Goal: Task Accomplishment & Management: Use online tool/utility

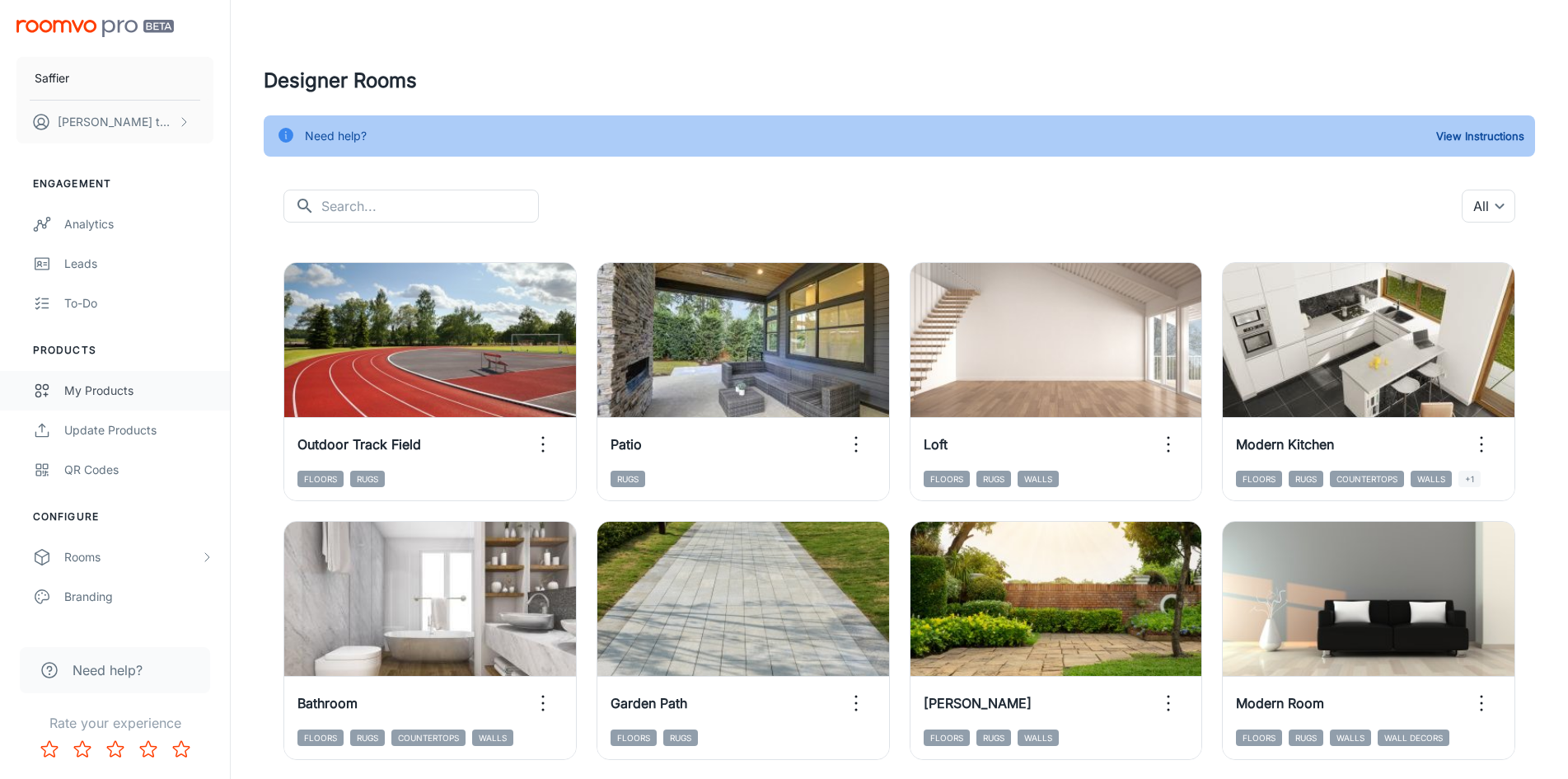
click at [119, 389] on div "My Products" at bounding box center [139, 390] width 149 height 18
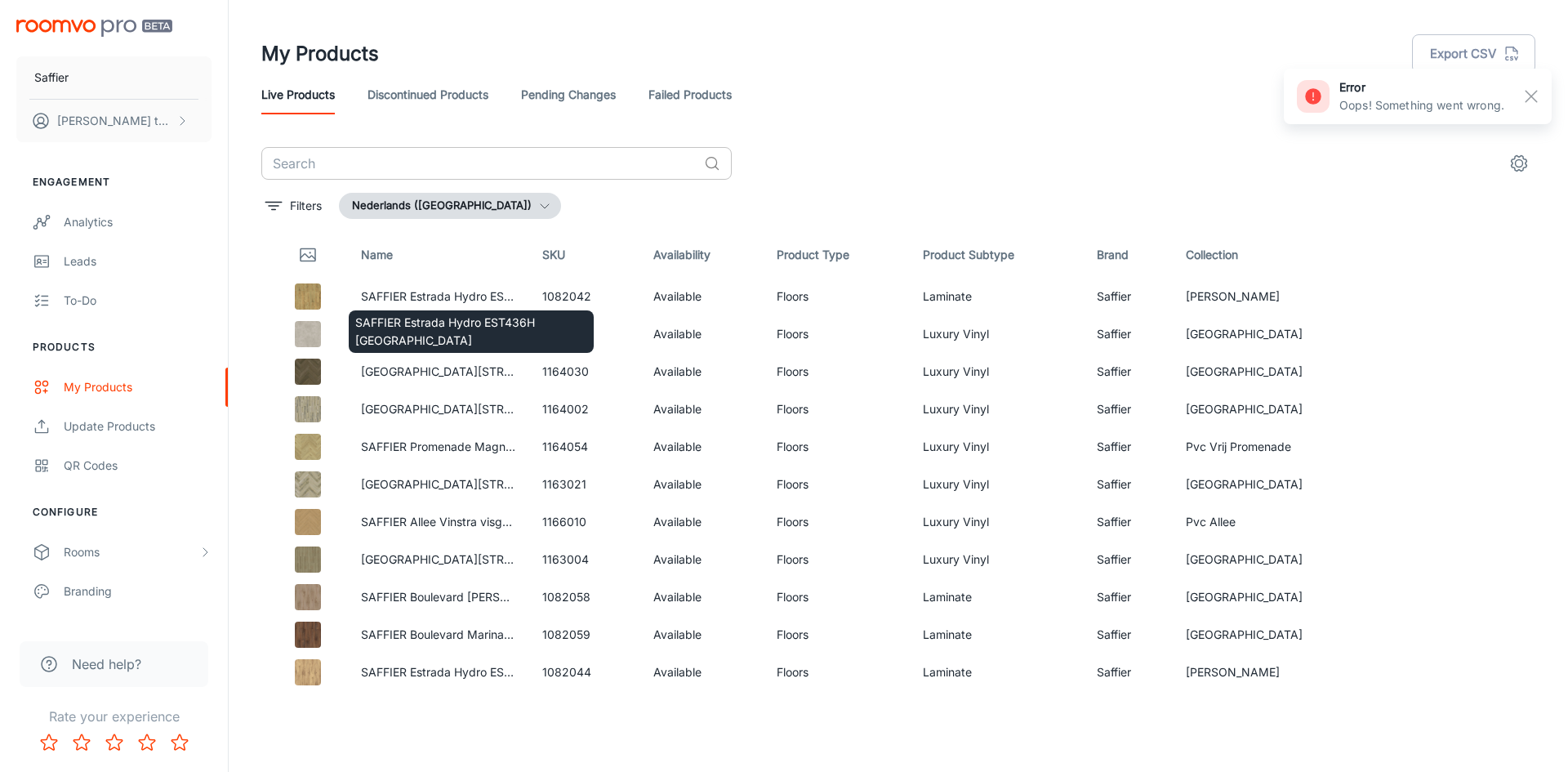
click at [374, 156] on input "text" at bounding box center [479, 163] width 437 height 33
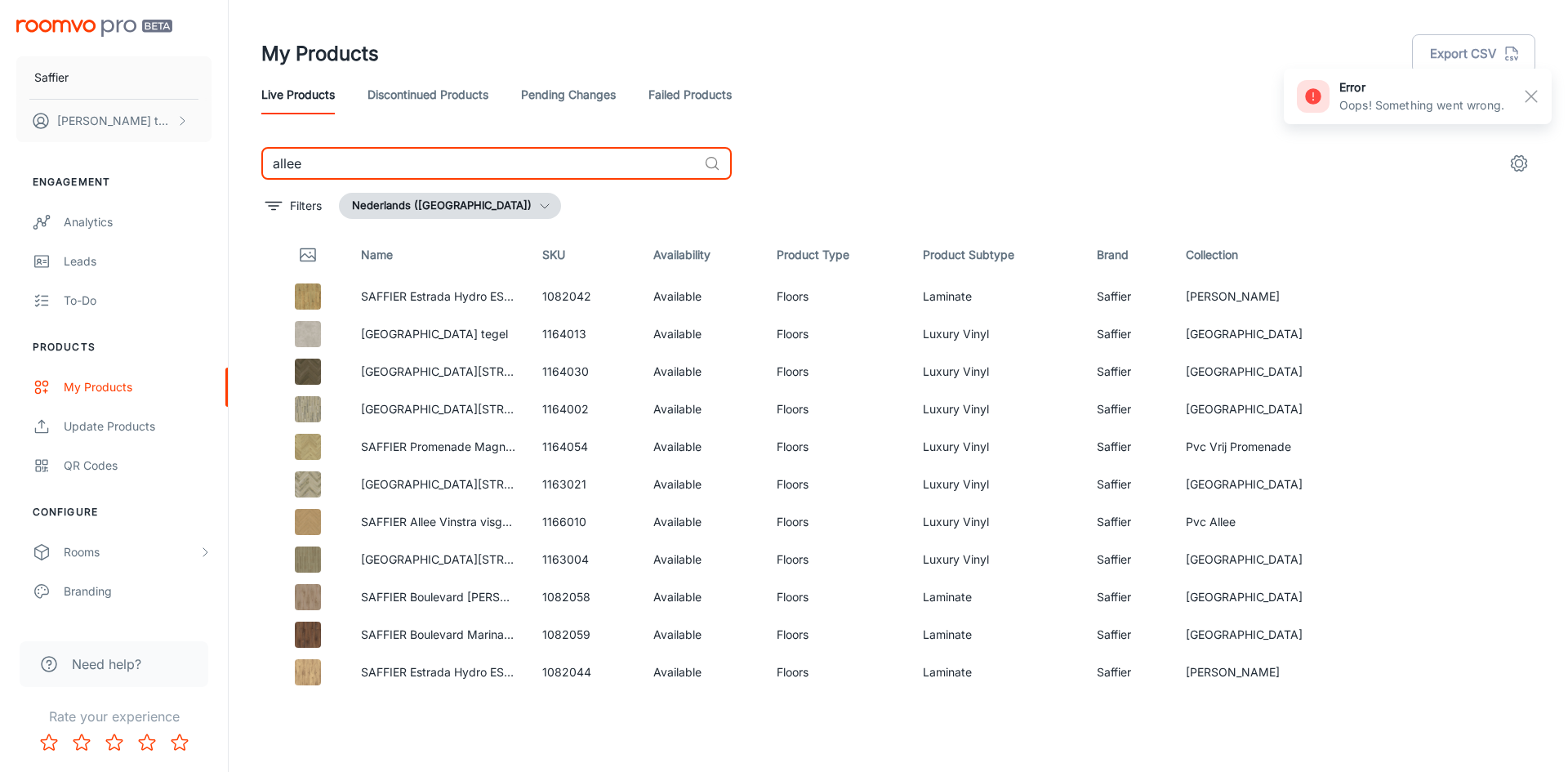
type input "allee"
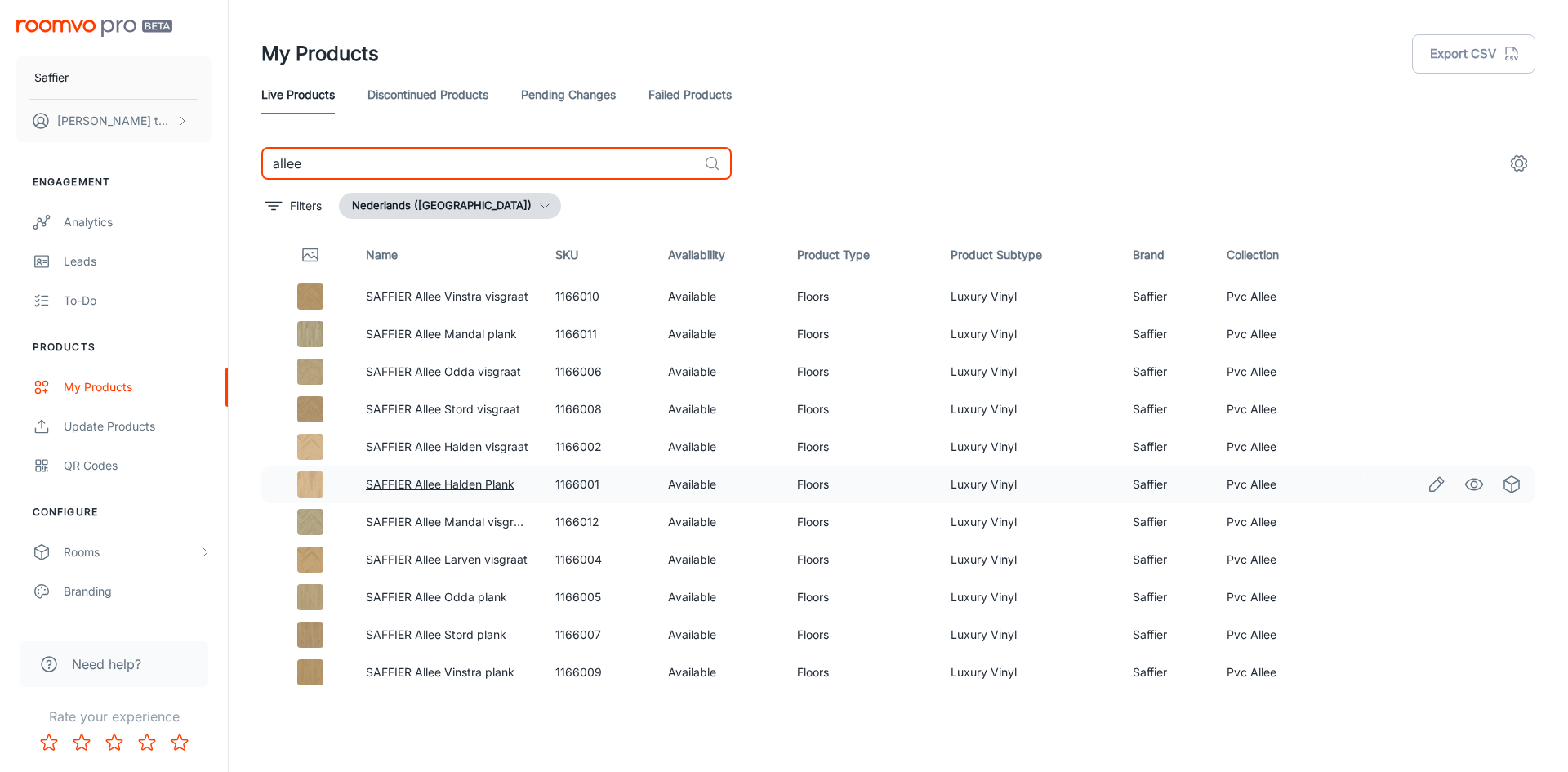
click at [409, 488] on link "SAFFIER Allee Halden Plank" at bounding box center [440, 484] width 149 height 14
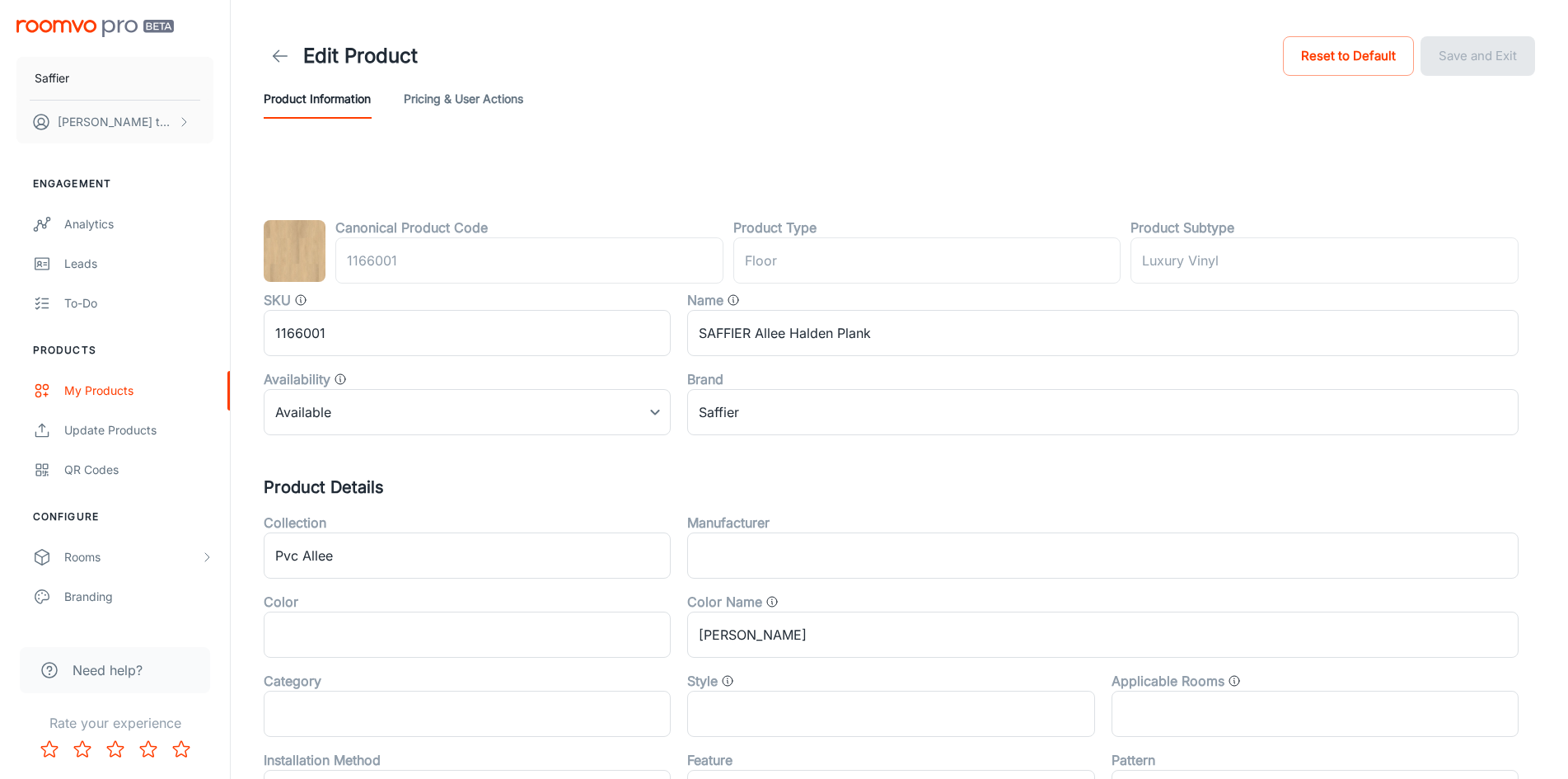
type input "vloer"
type input "Luxevinyl"
click at [270, 65] on icon at bounding box center [280, 56] width 20 height 20
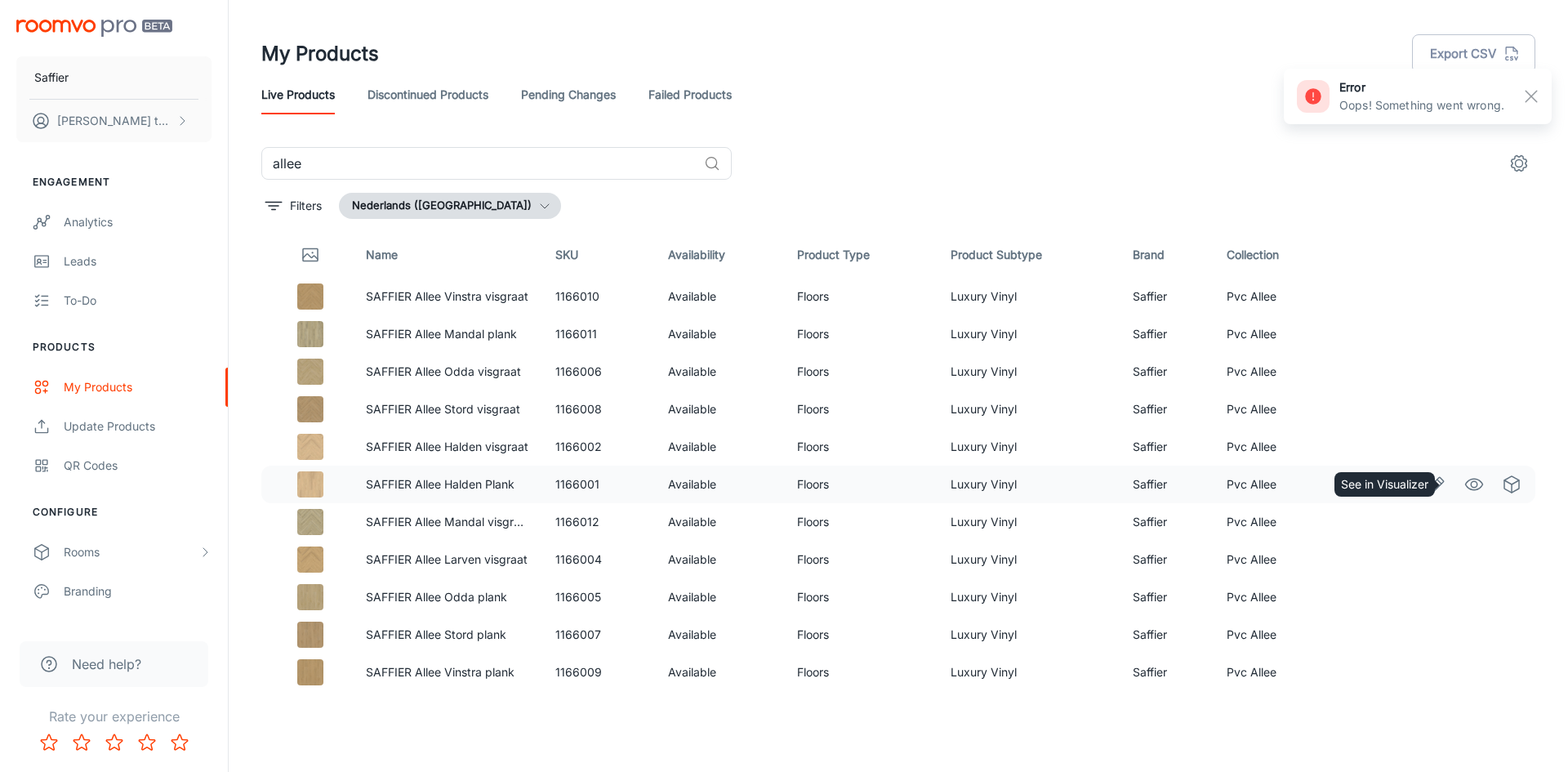
click at [1464, 485] on icon "See in Visualizer" at bounding box center [1474, 484] width 20 height 20
